Goal: Obtain resource: Download file/media

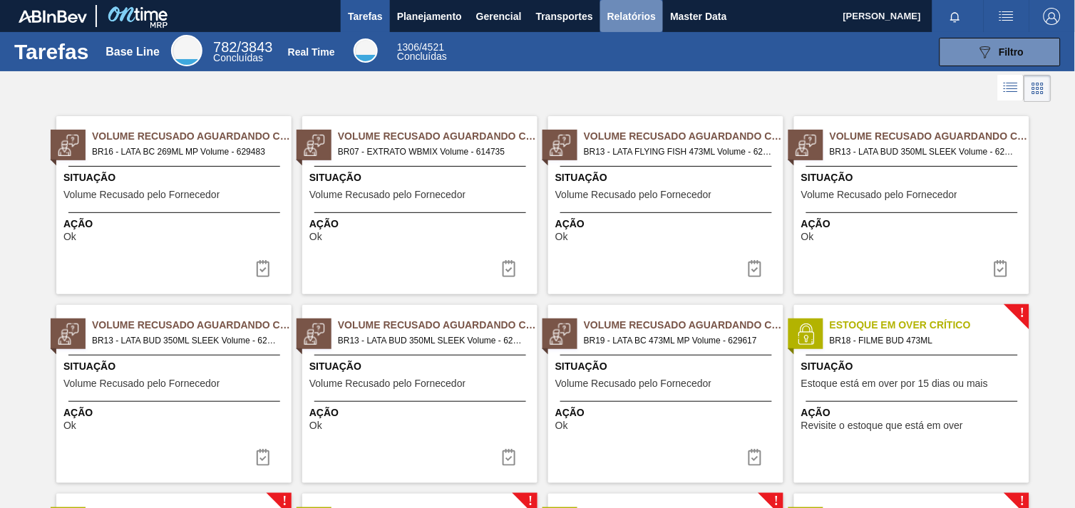
click at [655, 12] on span "Relatórios" at bounding box center [632, 16] width 48 height 17
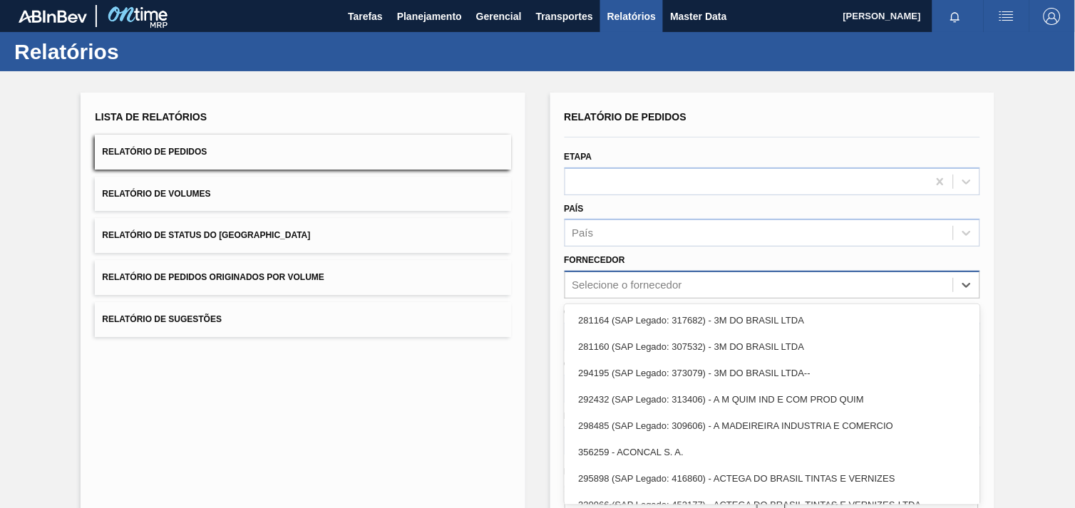
click at [673, 271] on div "Selecione o fornecedor" at bounding box center [773, 285] width 416 height 28
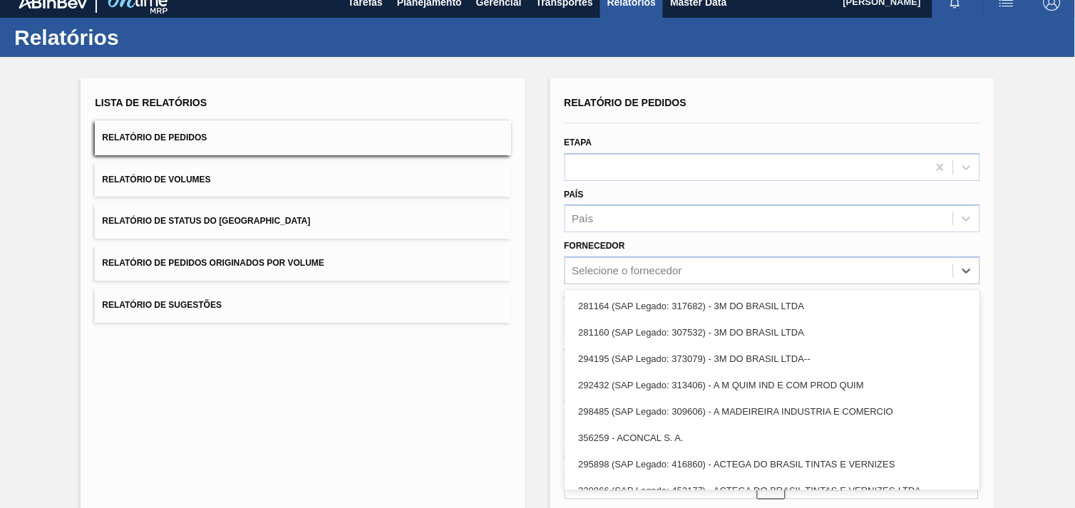
click at [705, 97] on div "Relatório de Pedidos" at bounding box center [773, 103] width 416 height 21
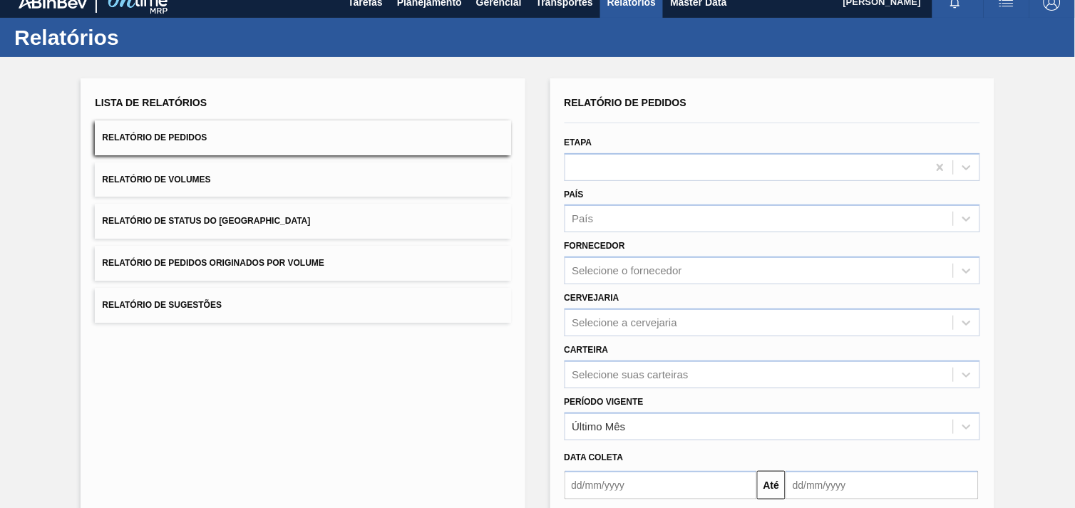
click at [589, 252] on div "Fornecedor Selecione o fornecedor" at bounding box center [773, 260] width 416 height 48
click at [589, 273] on div "Selecione o fornecedor" at bounding box center [628, 271] width 110 height 12
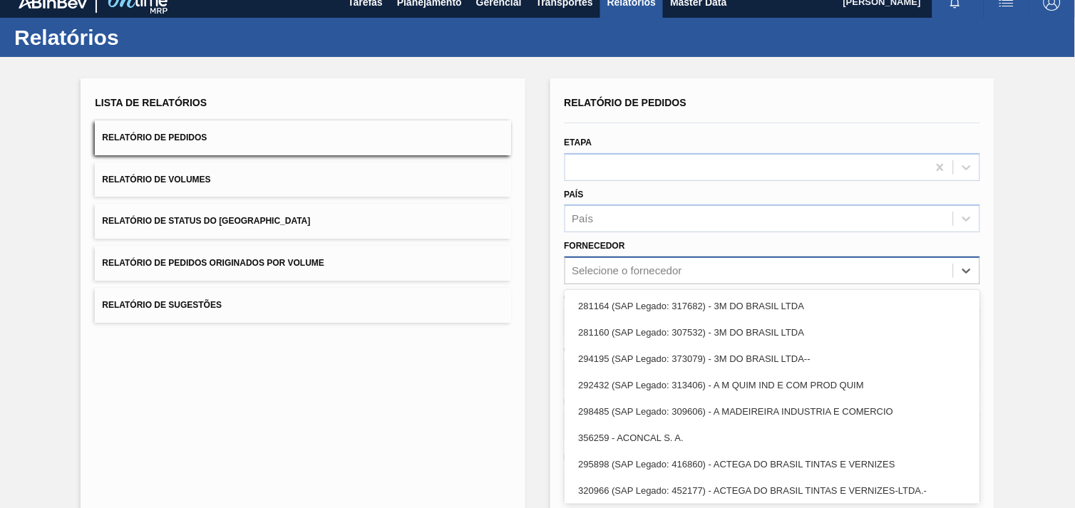
paste input "327858"
type input "327858"
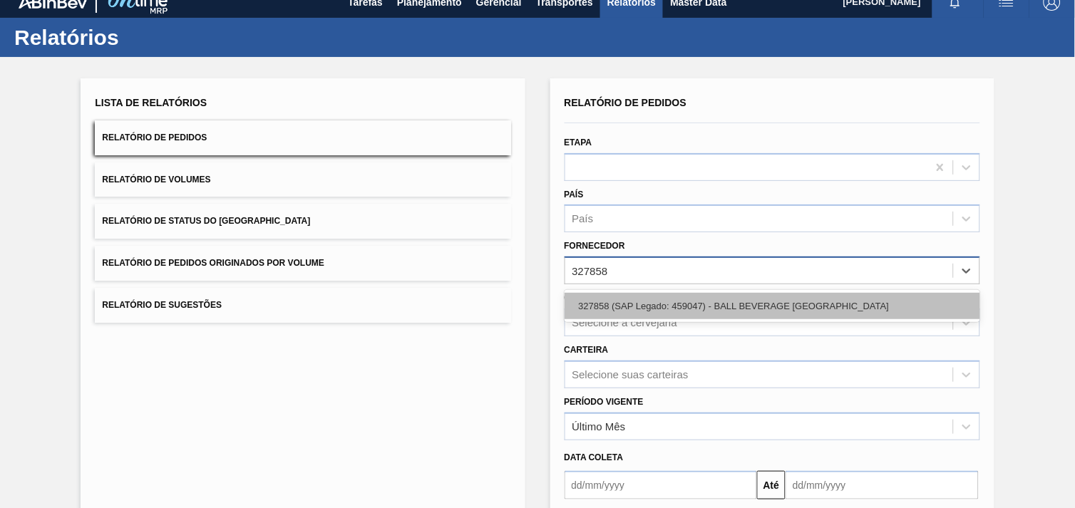
click at [613, 298] on div "327858 (SAP Legado: 459047) - BALL BEVERAGE [GEOGRAPHIC_DATA]" at bounding box center [773, 306] width 416 height 26
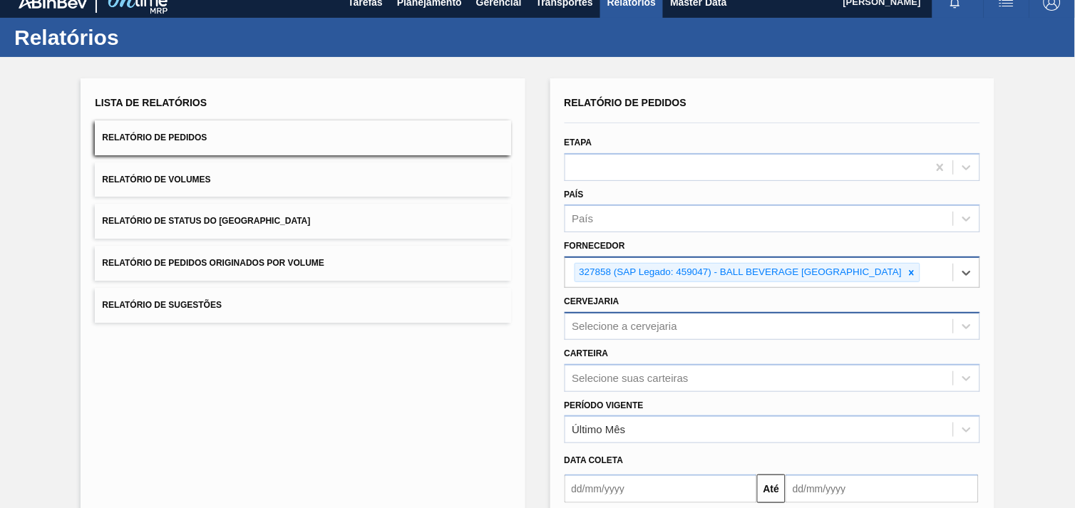
click at [622, 322] on div "Selecione a cervejaria" at bounding box center [773, 326] width 416 height 28
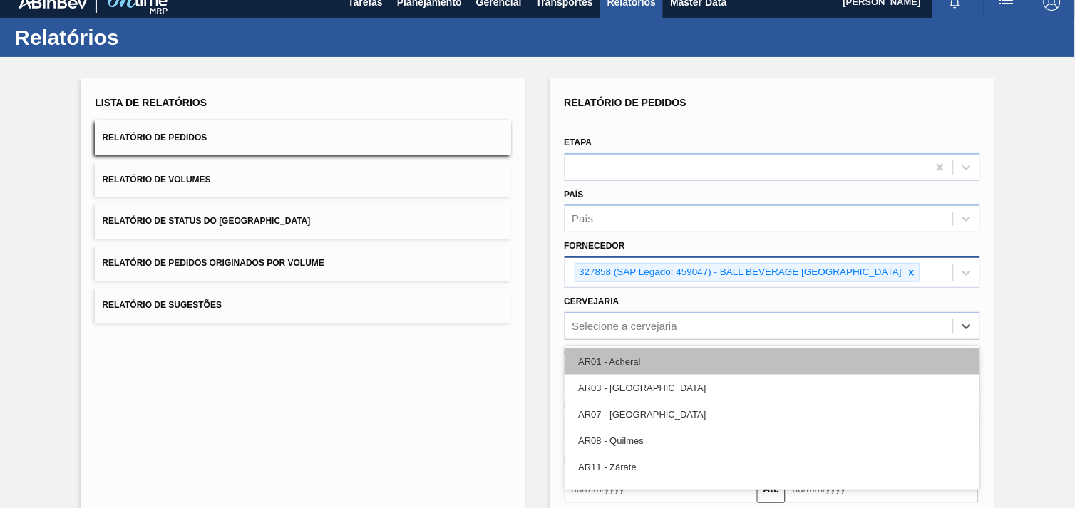
scroll to position [68, 0]
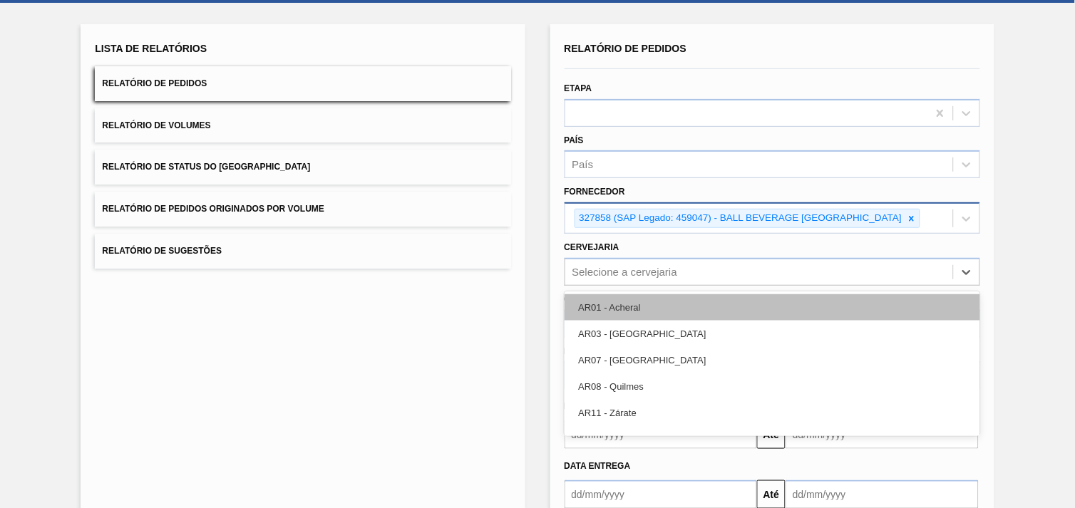
paste input "327858"
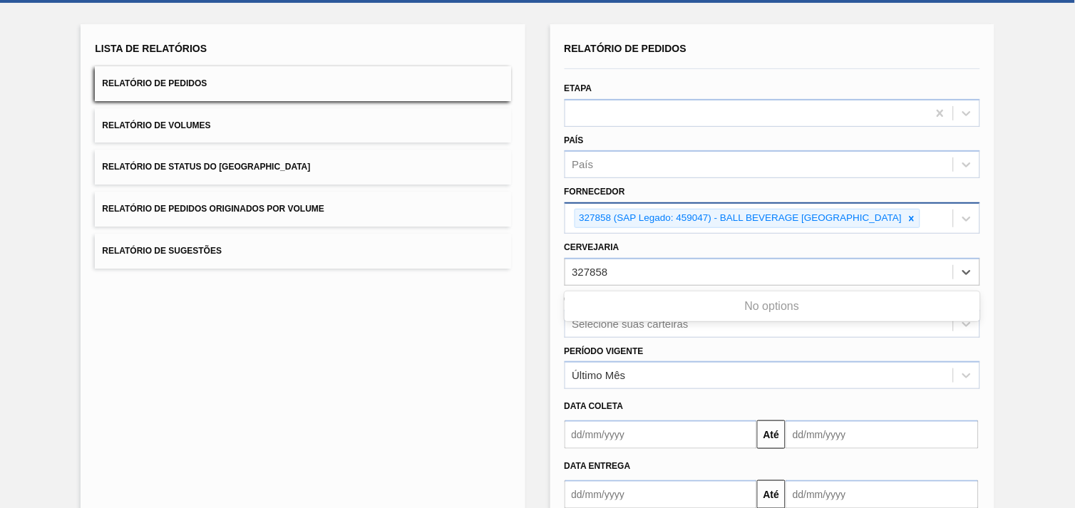
type input "327858"
drag, startPoint x: 642, startPoint y: 269, endPoint x: 498, endPoint y: 271, distance: 144.1
click at [500, 271] on div "Lista de Relatórios Relatório de Pedidos Relatório de Volumes Relatório de Stat…" at bounding box center [537, 299] width 1075 height 593
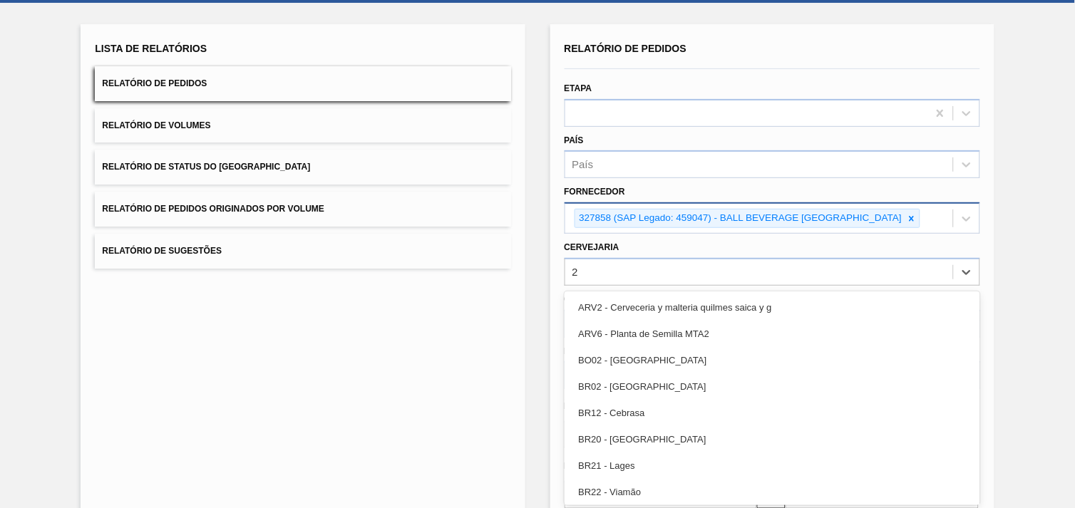
type input "26"
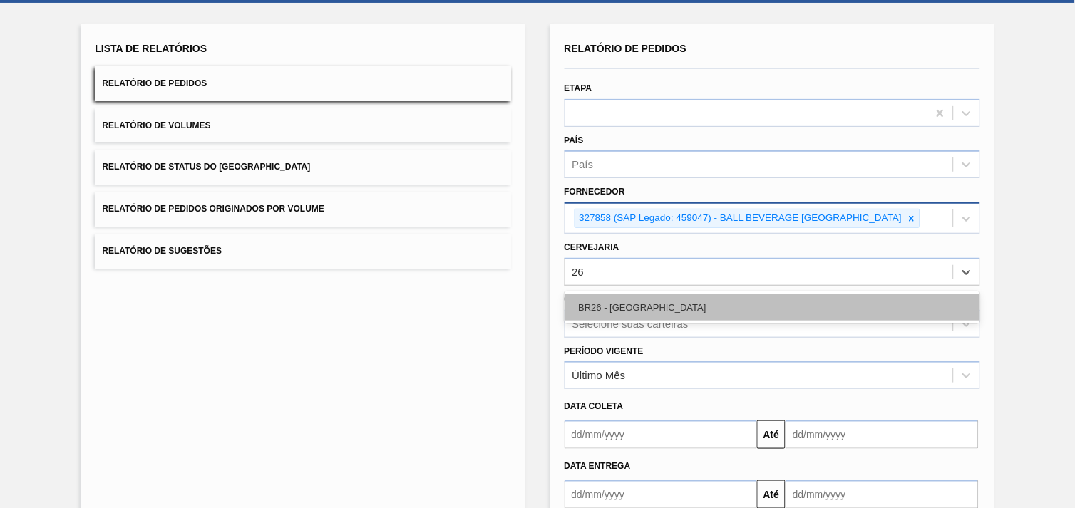
click at [618, 297] on div "BR26 - [GEOGRAPHIC_DATA]" at bounding box center [773, 308] width 416 height 26
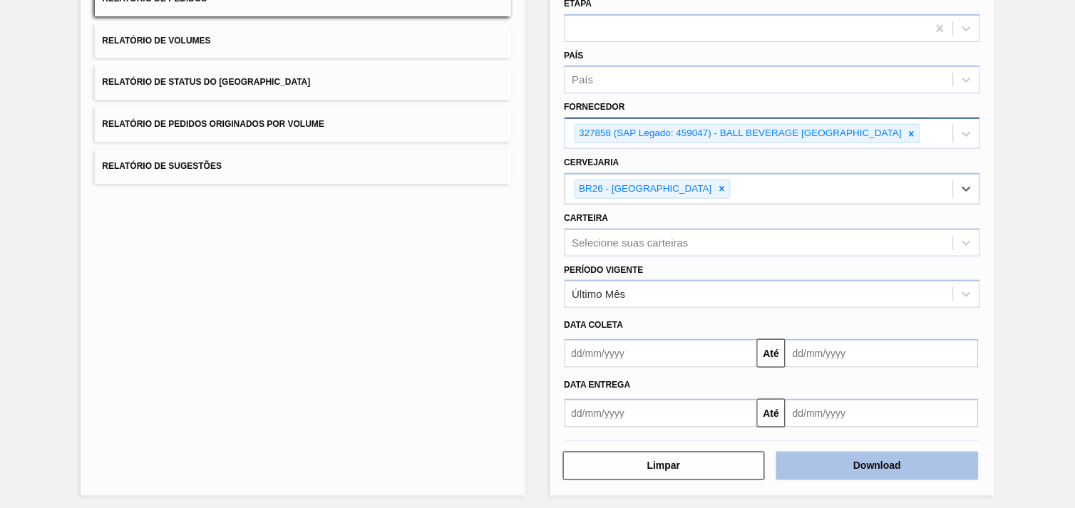
scroll to position [155, 0]
click at [937, 454] on button "Download" at bounding box center [878, 465] width 203 height 29
